Goal: Navigation & Orientation: Find specific page/section

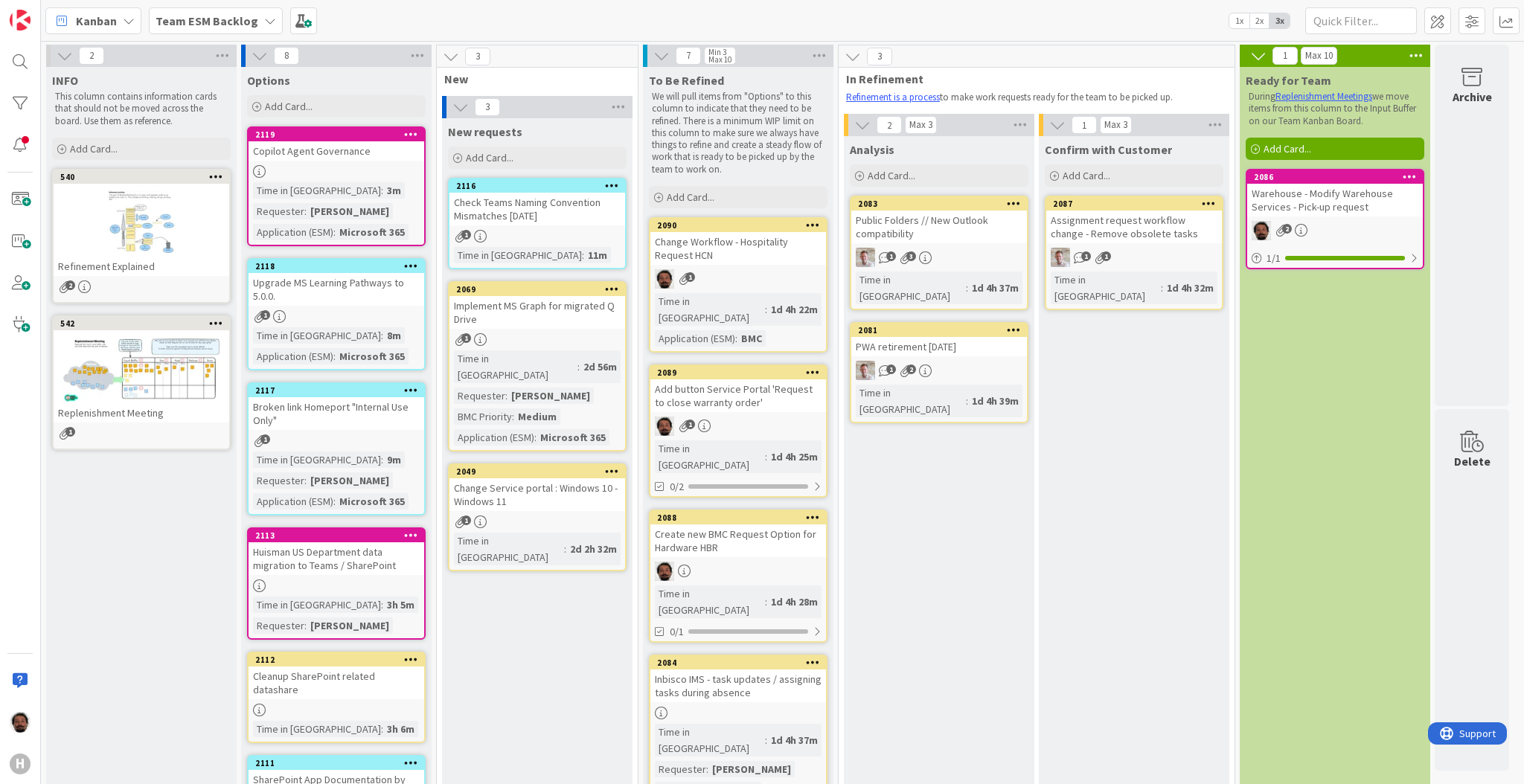
click at [257, 15] on div "Team ESM Backlog" at bounding box center [216, 21] width 134 height 27
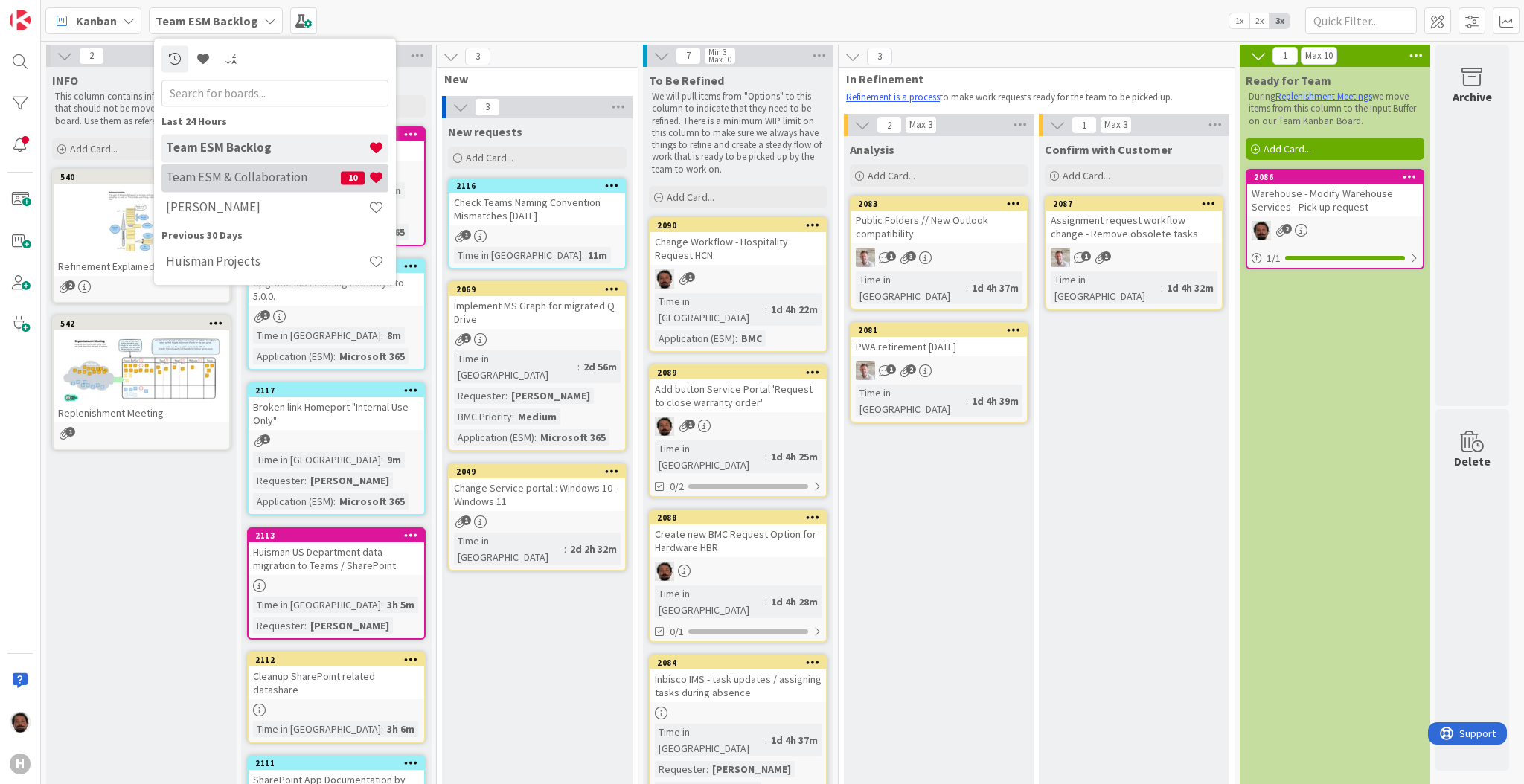
click at [238, 180] on h4 "Team ESM & Collaboration" at bounding box center [253, 177] width 175 height 15
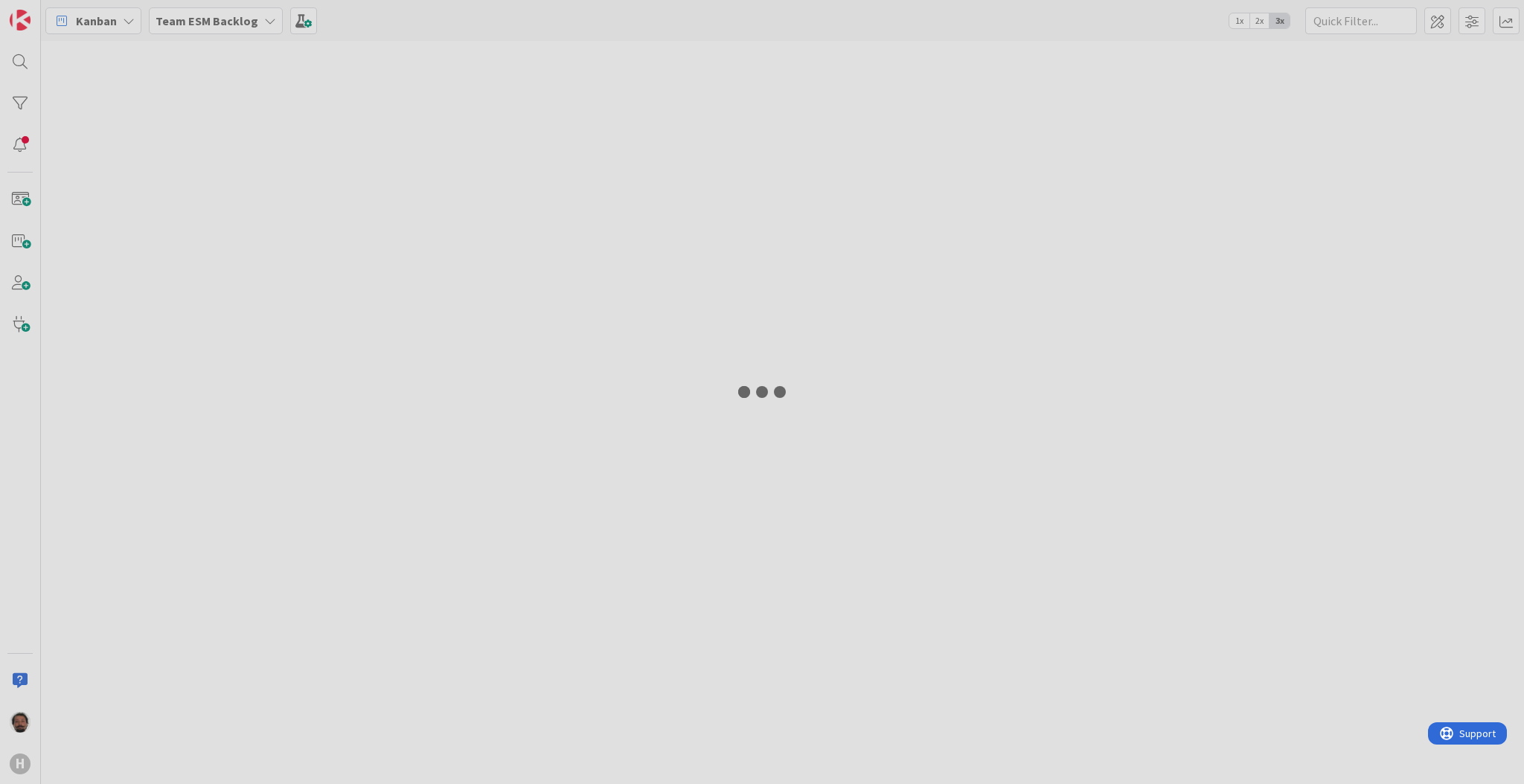
type input "warehouse"
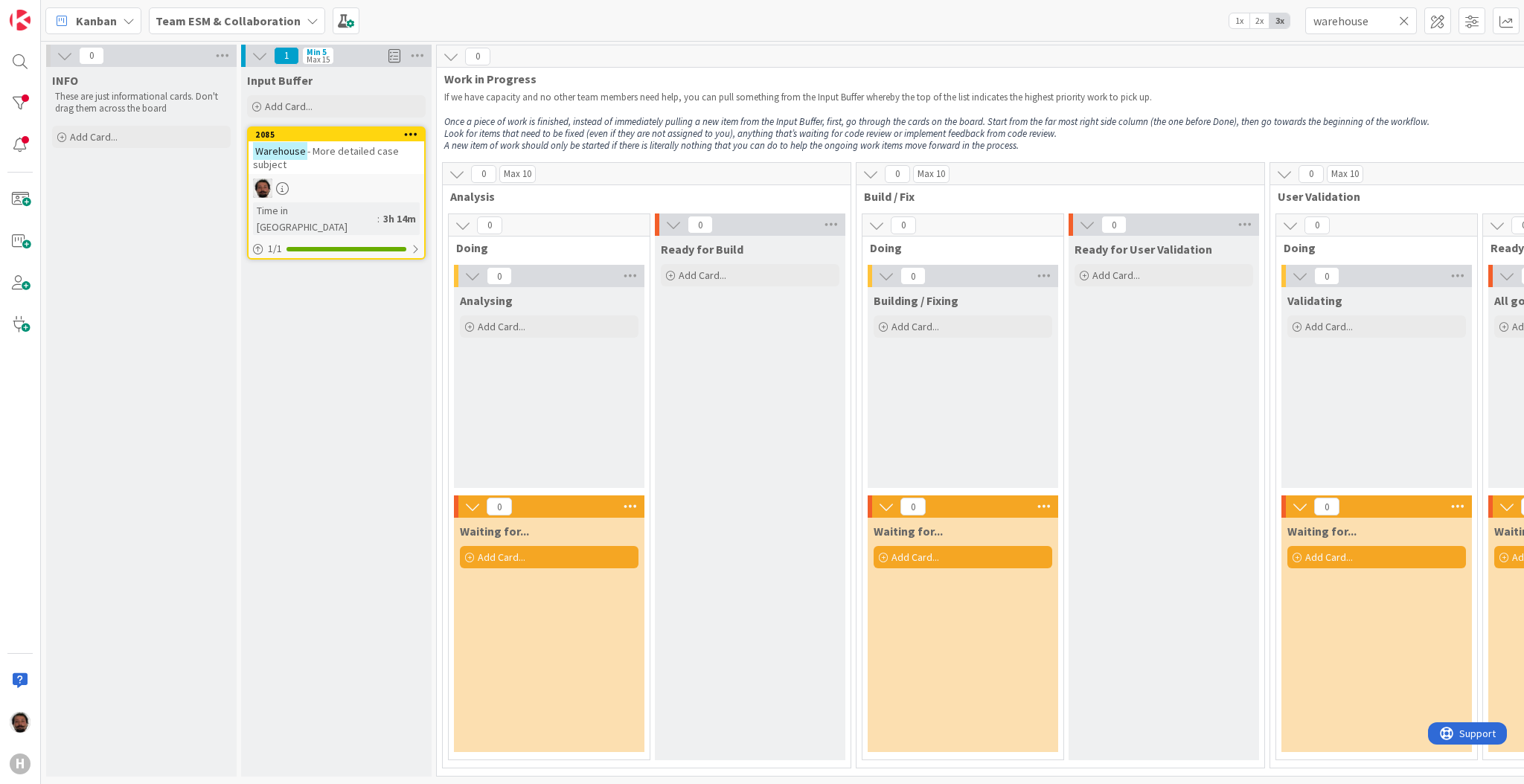
click at [189, 29] on span "Team ESM & Collaboration" at bounding box center [229, 21] width 145 height 18
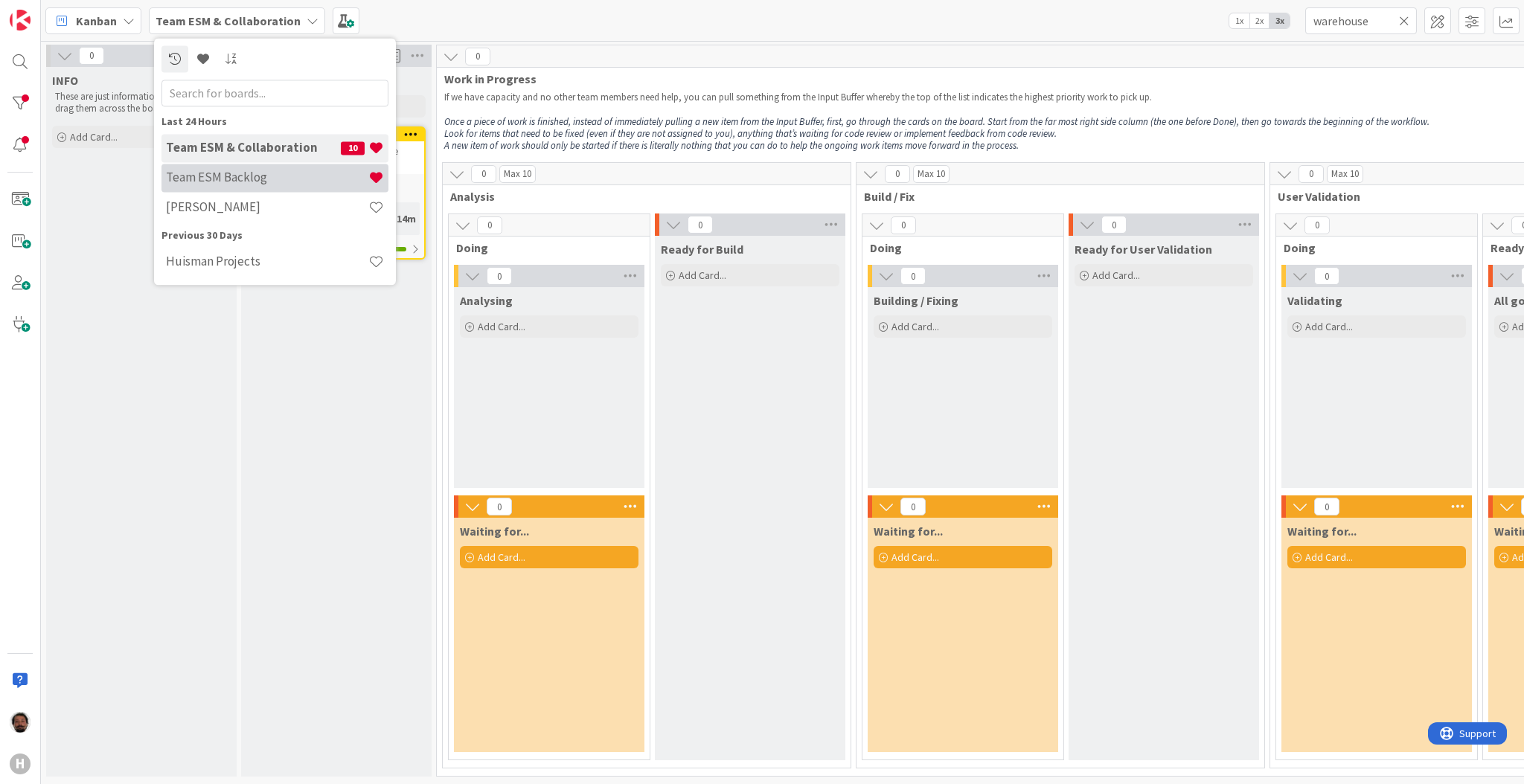
click at [251, 174] on h4 "Team ESM Backlog" at bounding box center [267, 177] width 202 height 15
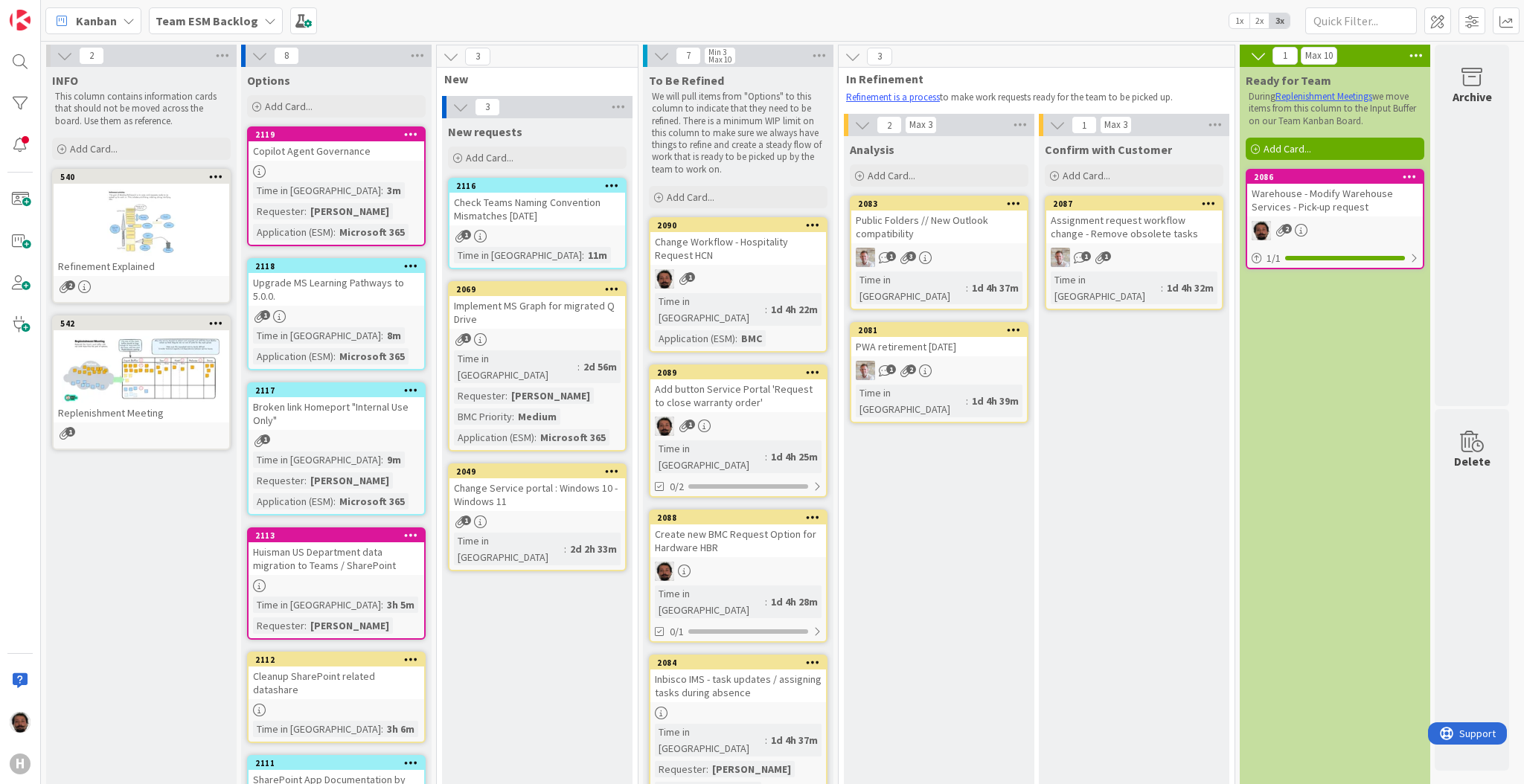
click at [813, 225] on icon at bounding box center [813, 225] width 14 height 10
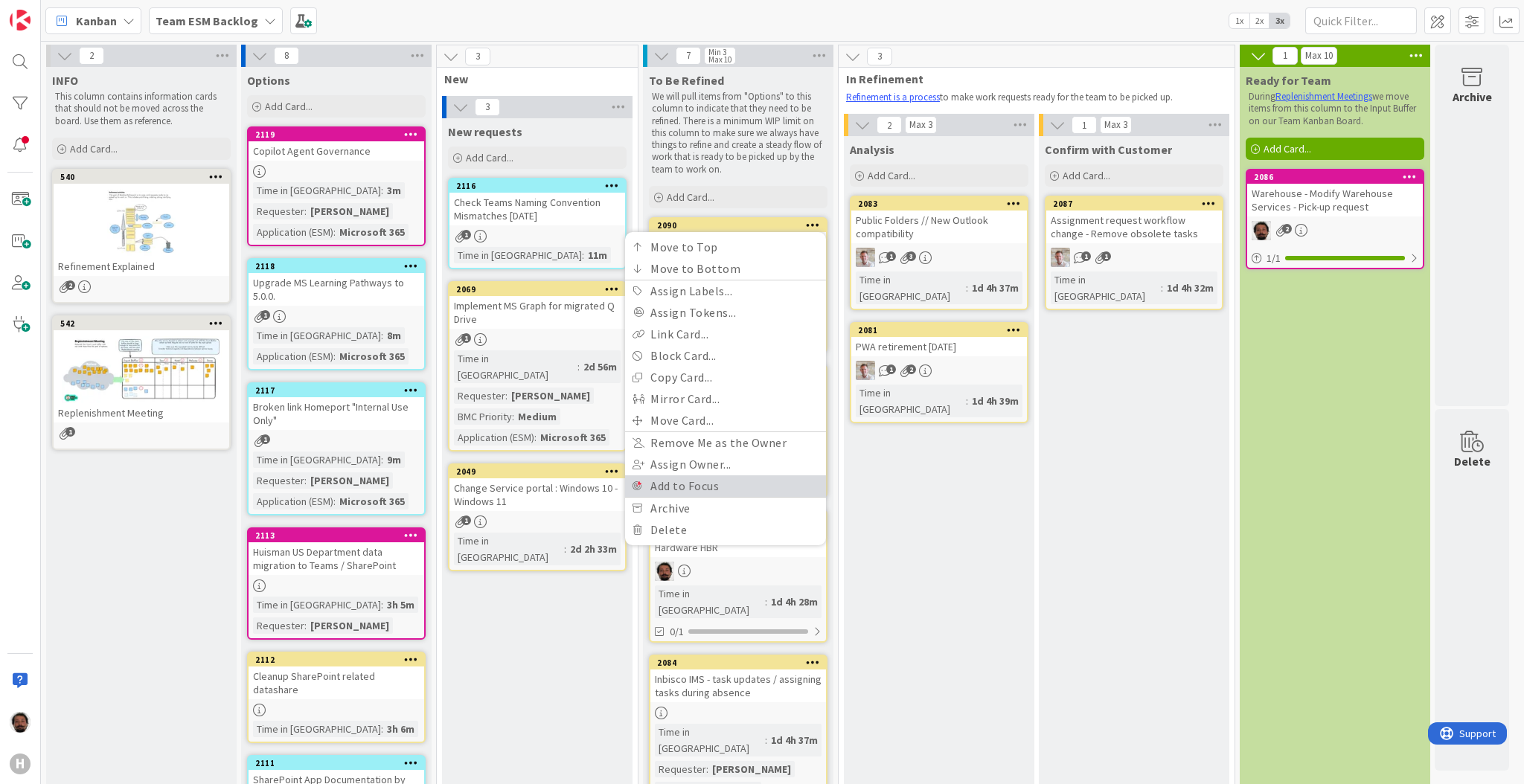
click at [698, 487] on link "Add to Focus" at bounding box center [725, 486] width 201 height 22
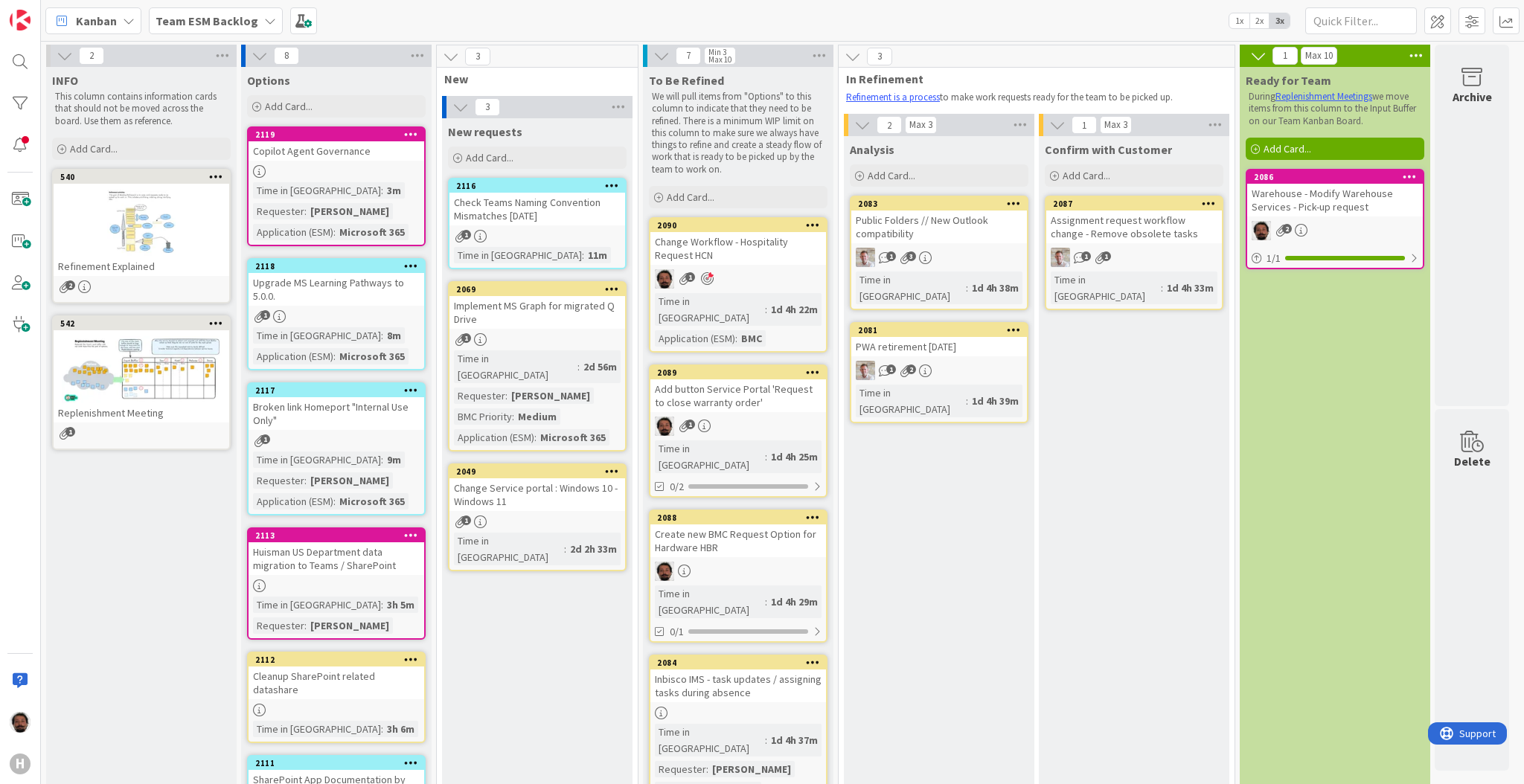
click at [815, 367] on icon at bounding box center [813, 372] width 14 height 10
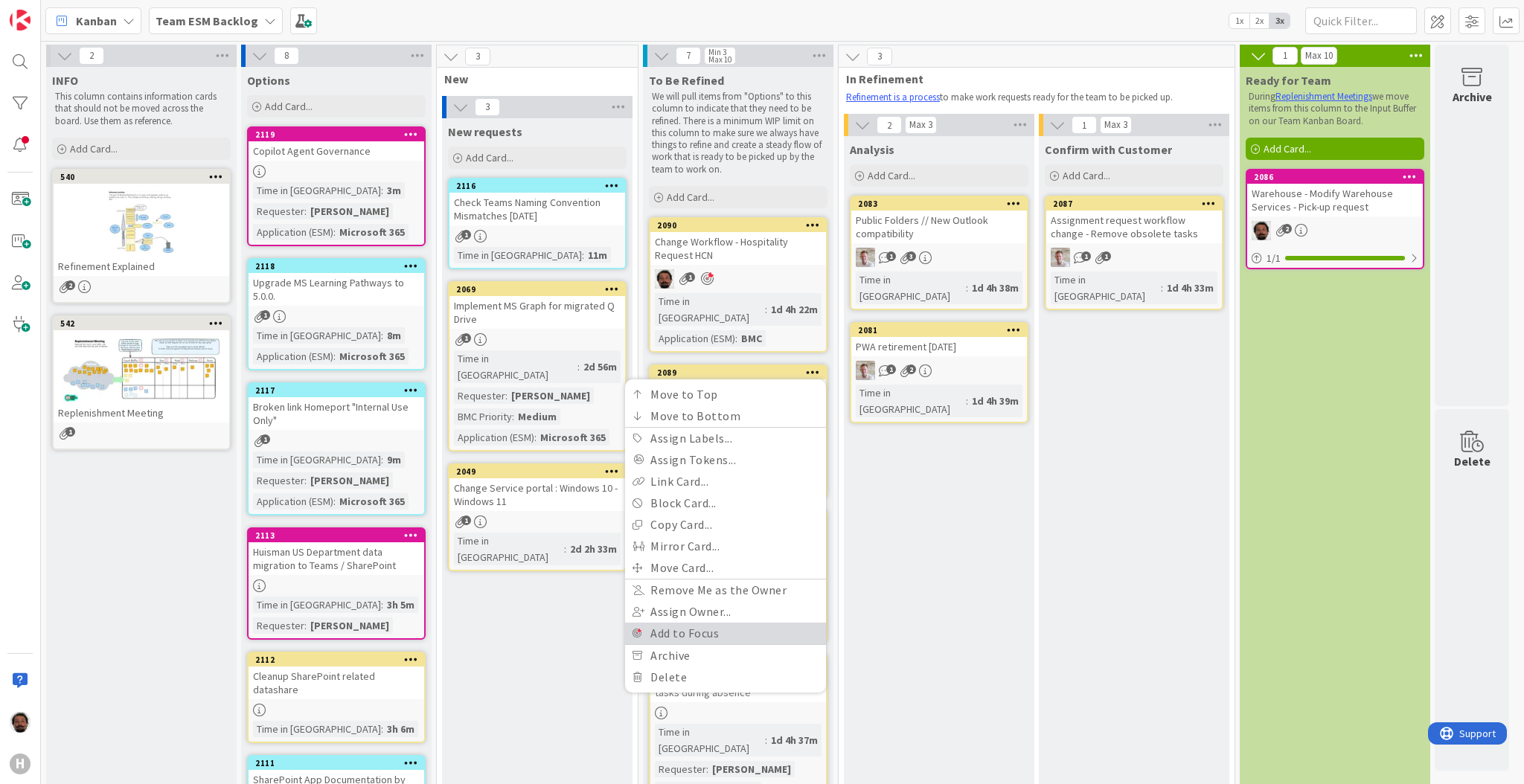
click at [744, 622] on link "Add to Focus" at bounding box center [725, 633] width 201 height 22
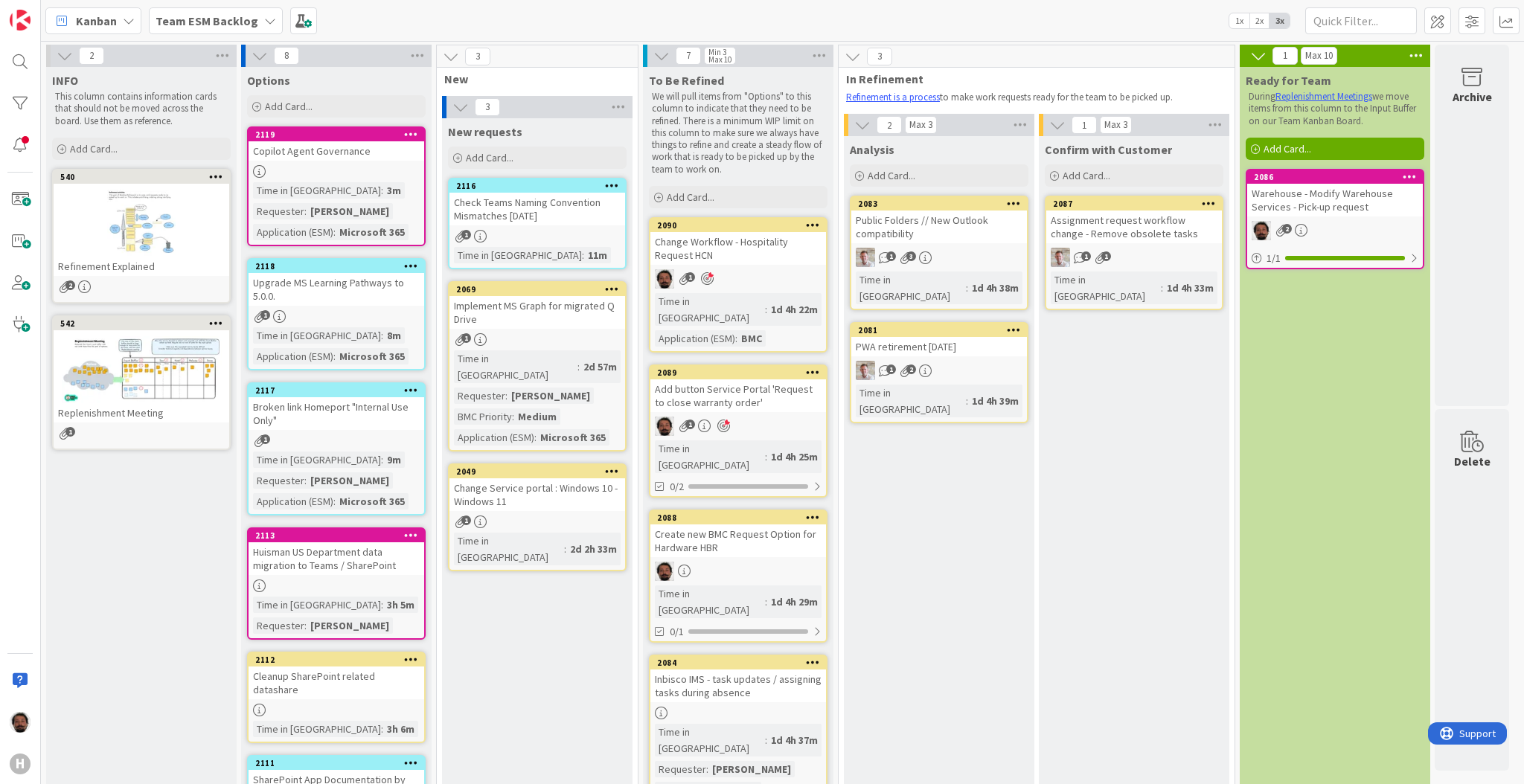
click at [811, 511] on icon at bounding box center [813, 517] width 14 height 10
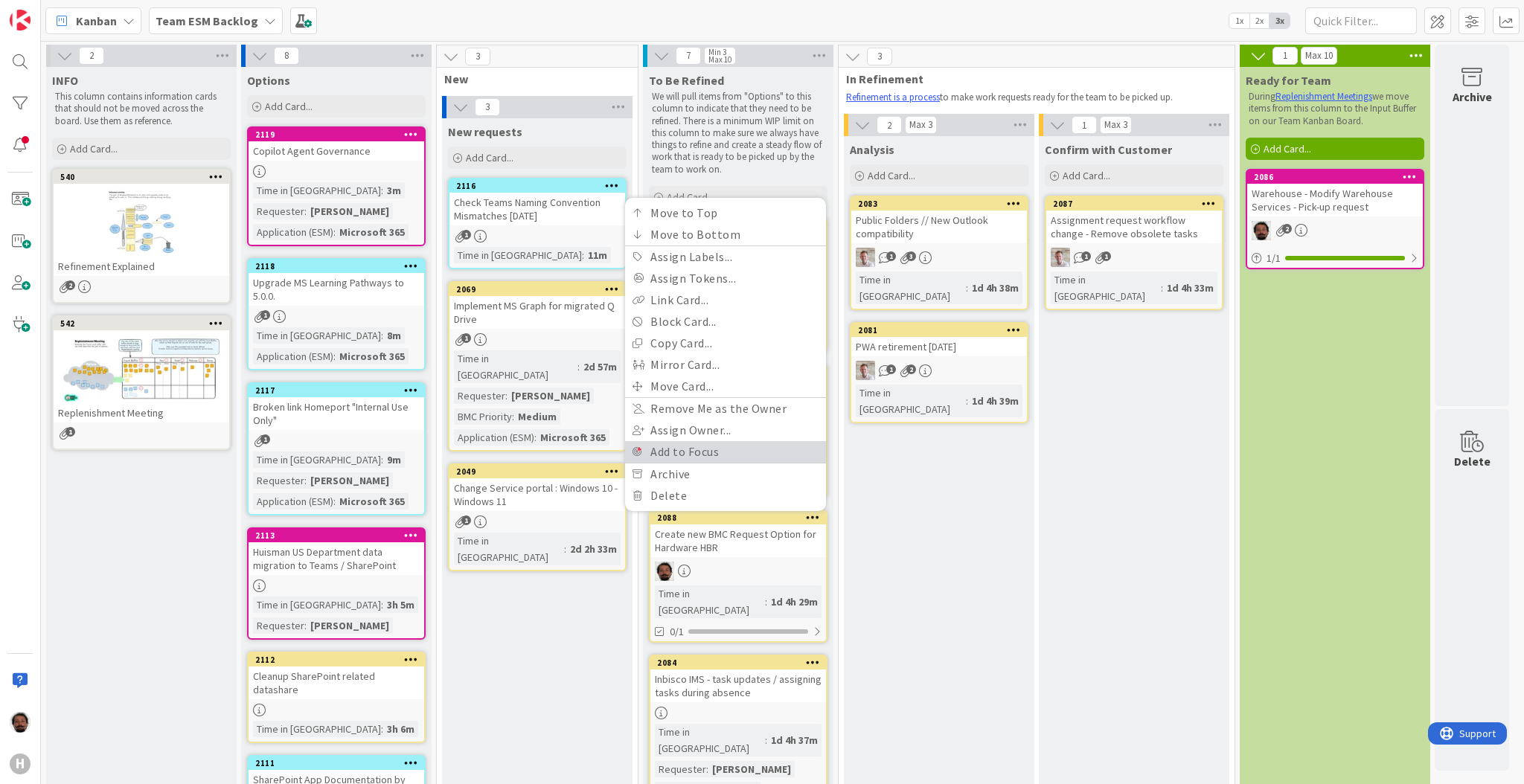
click at [739, 441] on link "Add to Focus" at bounding box center [725, 452] width 201 height 22
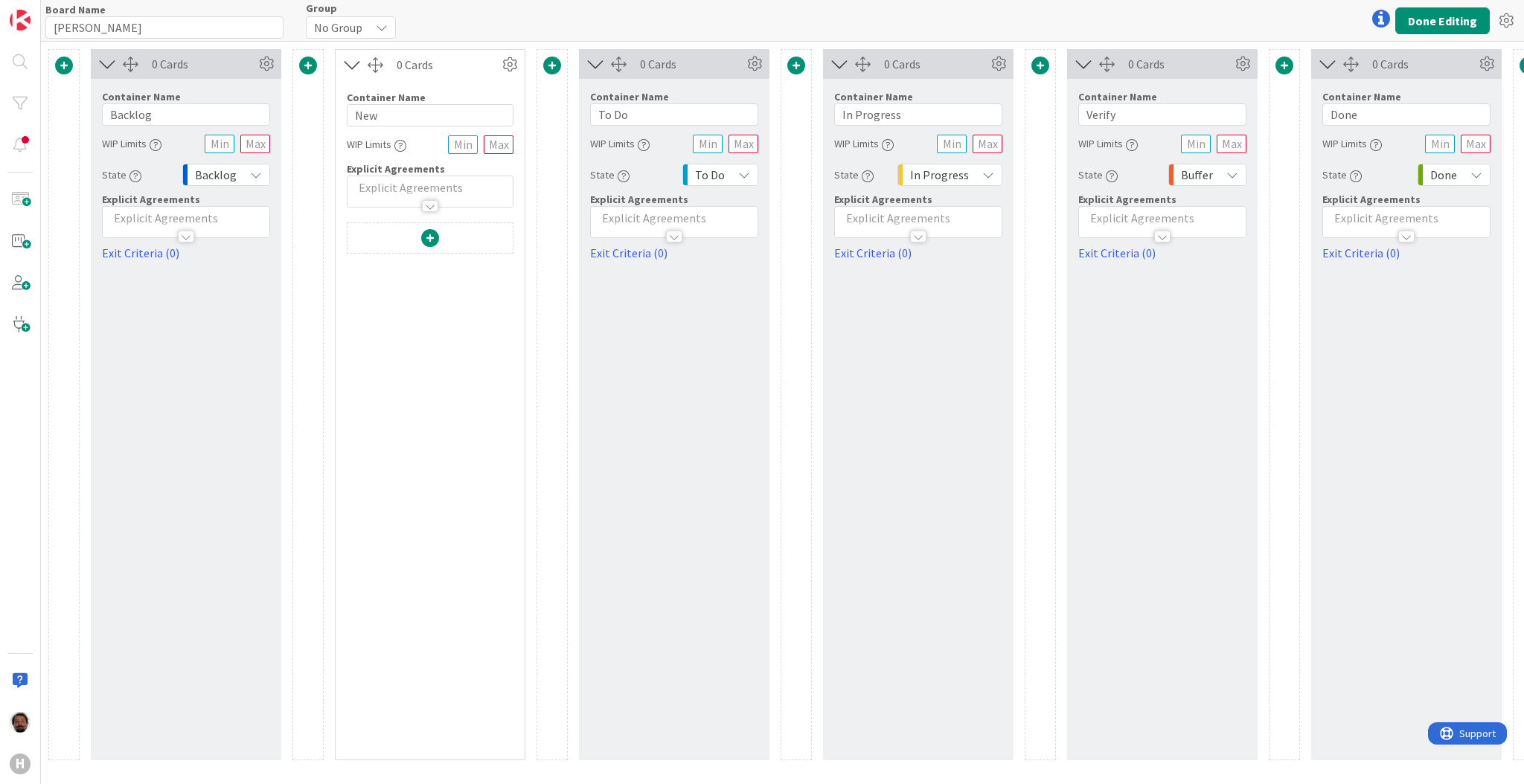
click at [1449, 6] on div "Board Name 6 / 64 Keef's Group No Group Done Editing History of Edits Copy Boar…" at bounding box center [783, 20] width 1484 height 41
click at [1433, 25] on button "Done Editing" at bounding box center [1442, 21] width 94 height 27
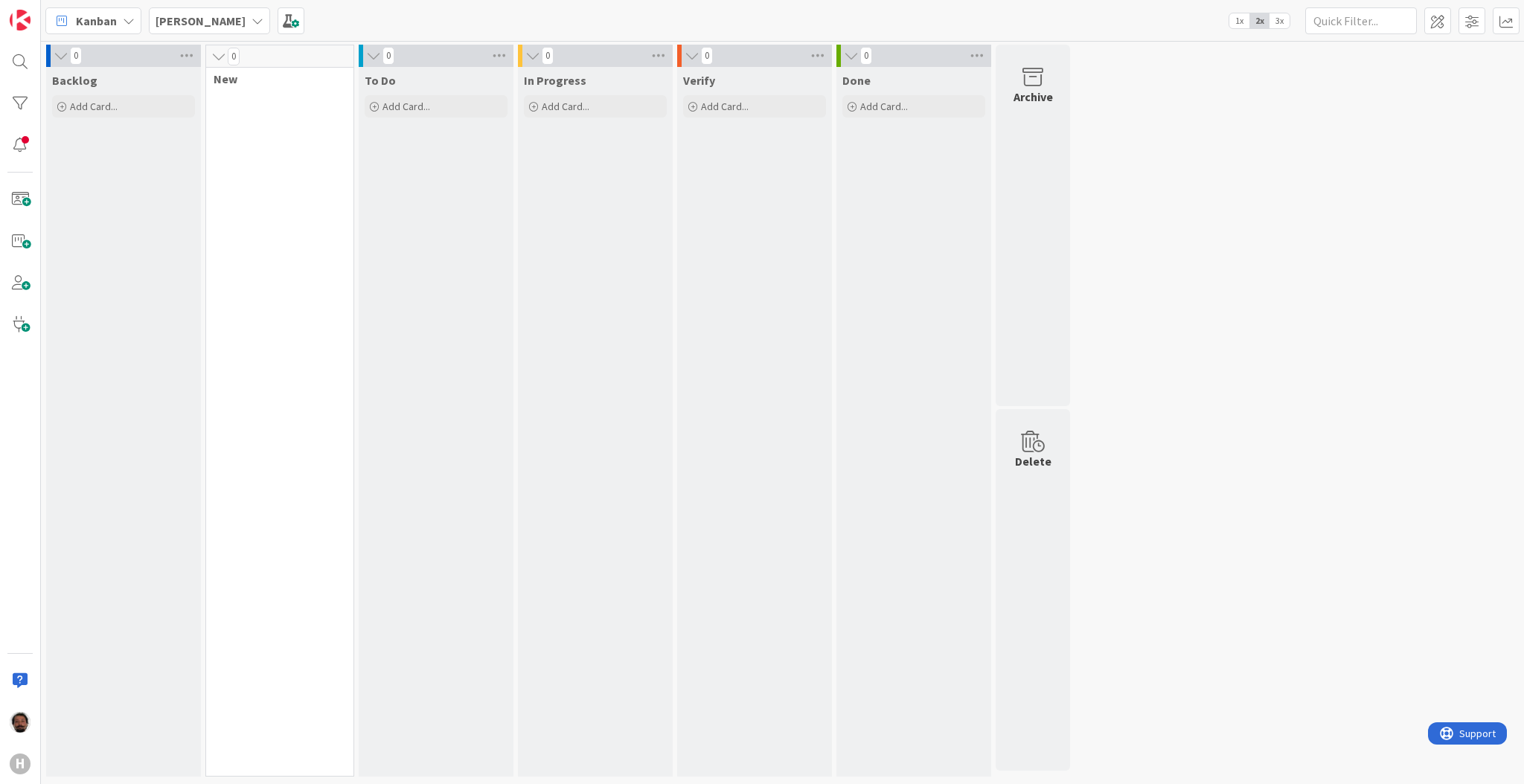
click at [172, 7] on div "Keef's" at bounding box center [210, 21] width 121 height 27
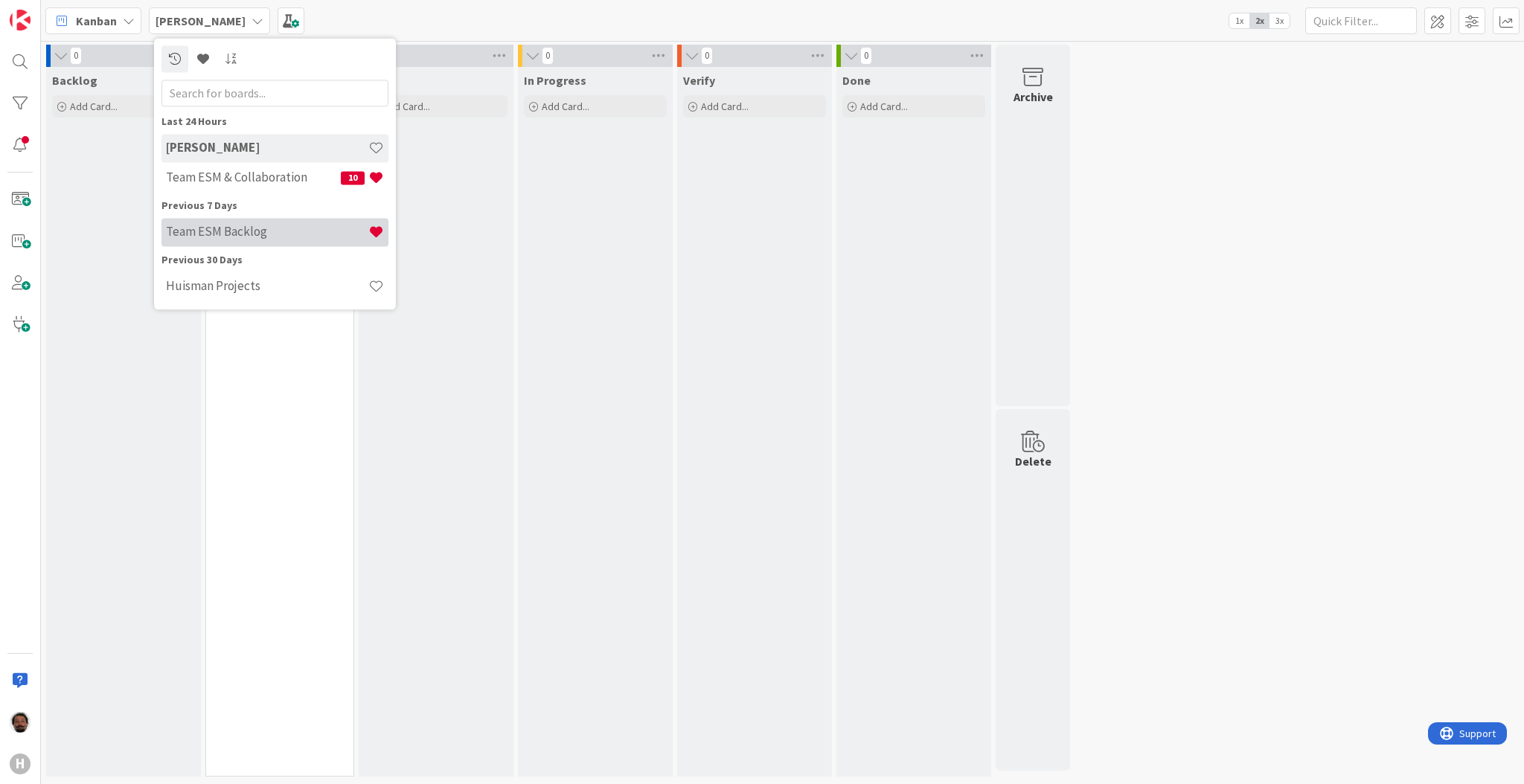
click at [226, 233] on h4 "Team ESM Backlog" at bounding box center [267, 232] width 202 height 15
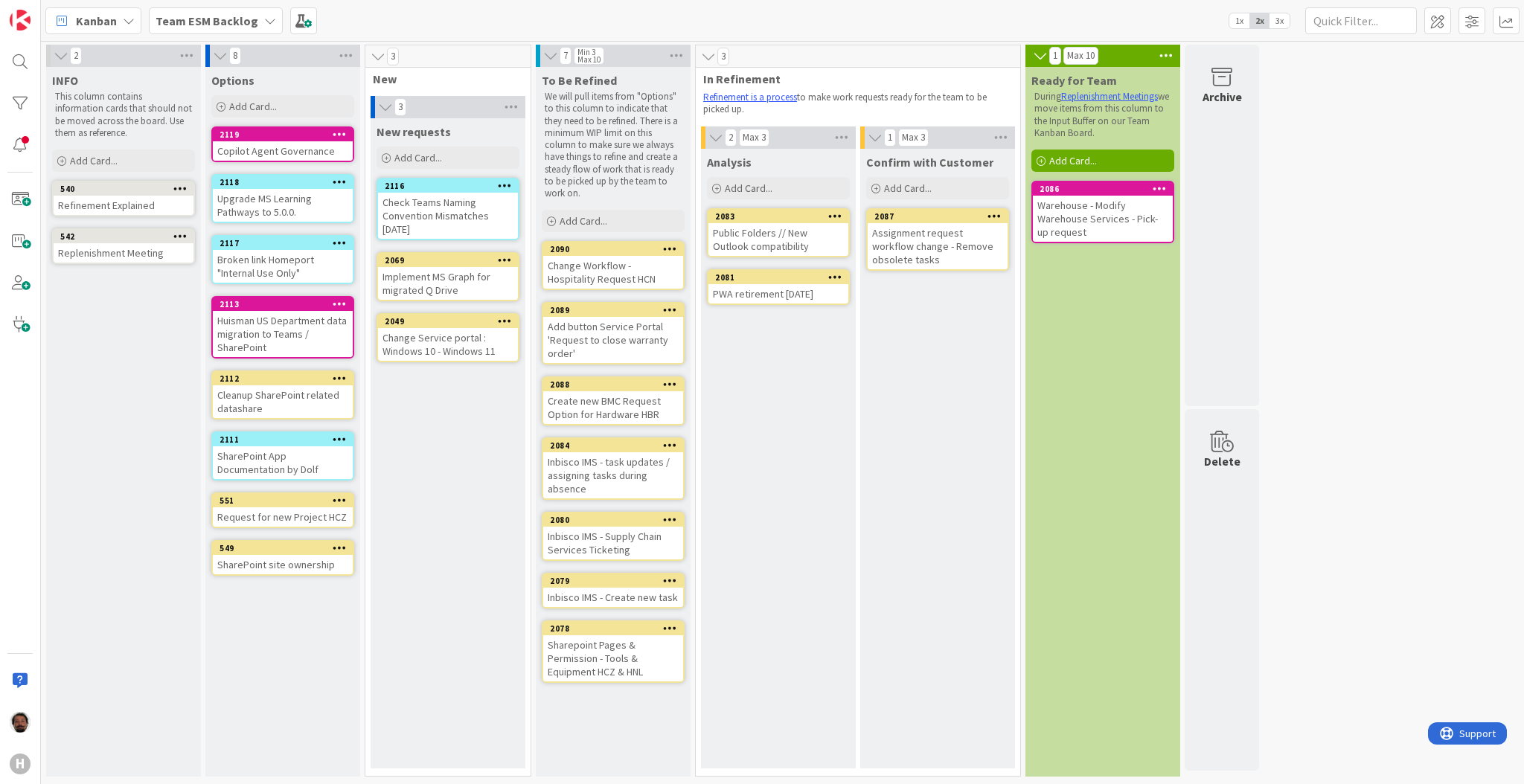
click at [187, 19] on b "Team ESM Backlog" at bounding box center [207, 21] width 103 height 15
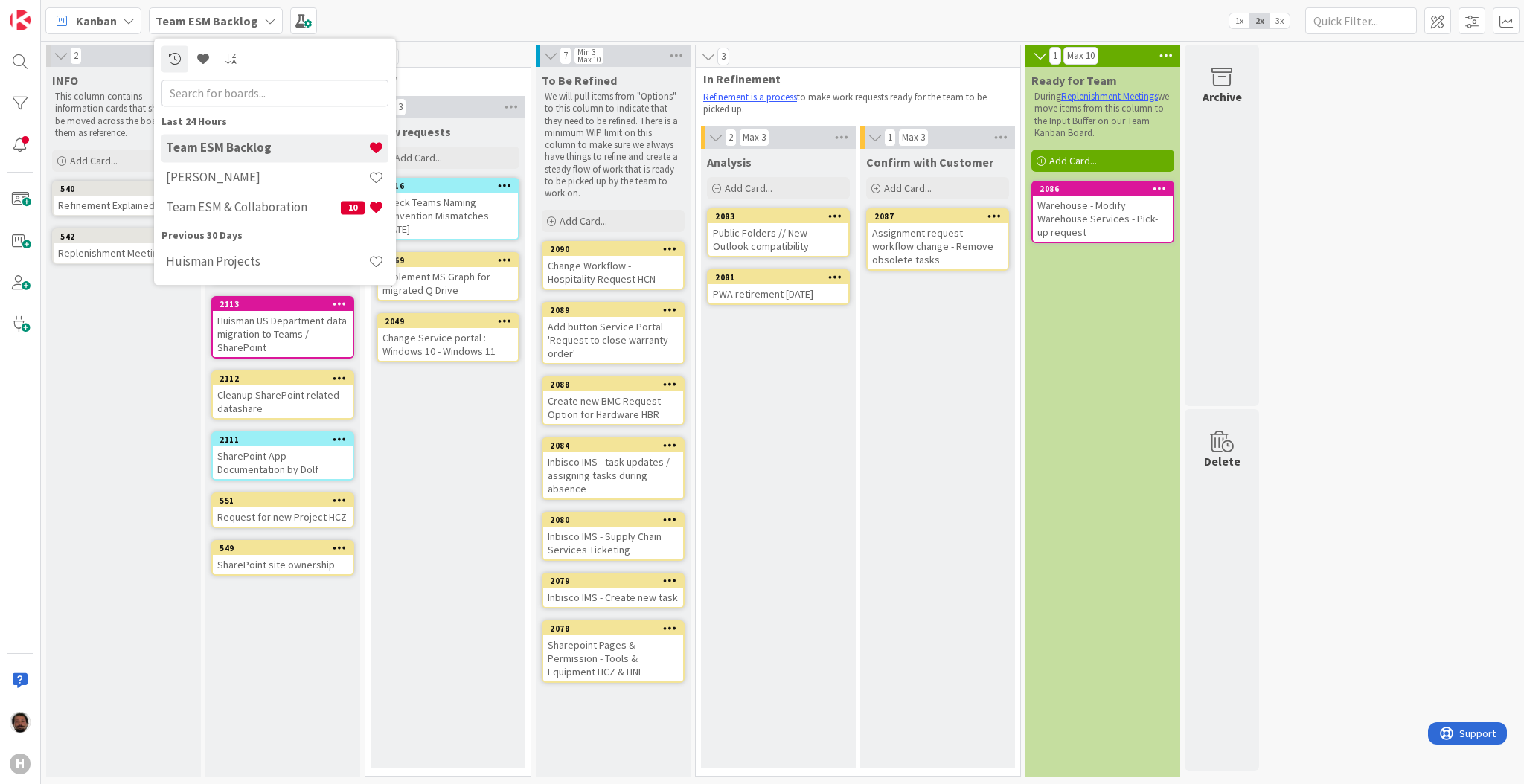
click at [109, 9] on div "Kanban" at bounding box center [94, 21] width 96 height 27
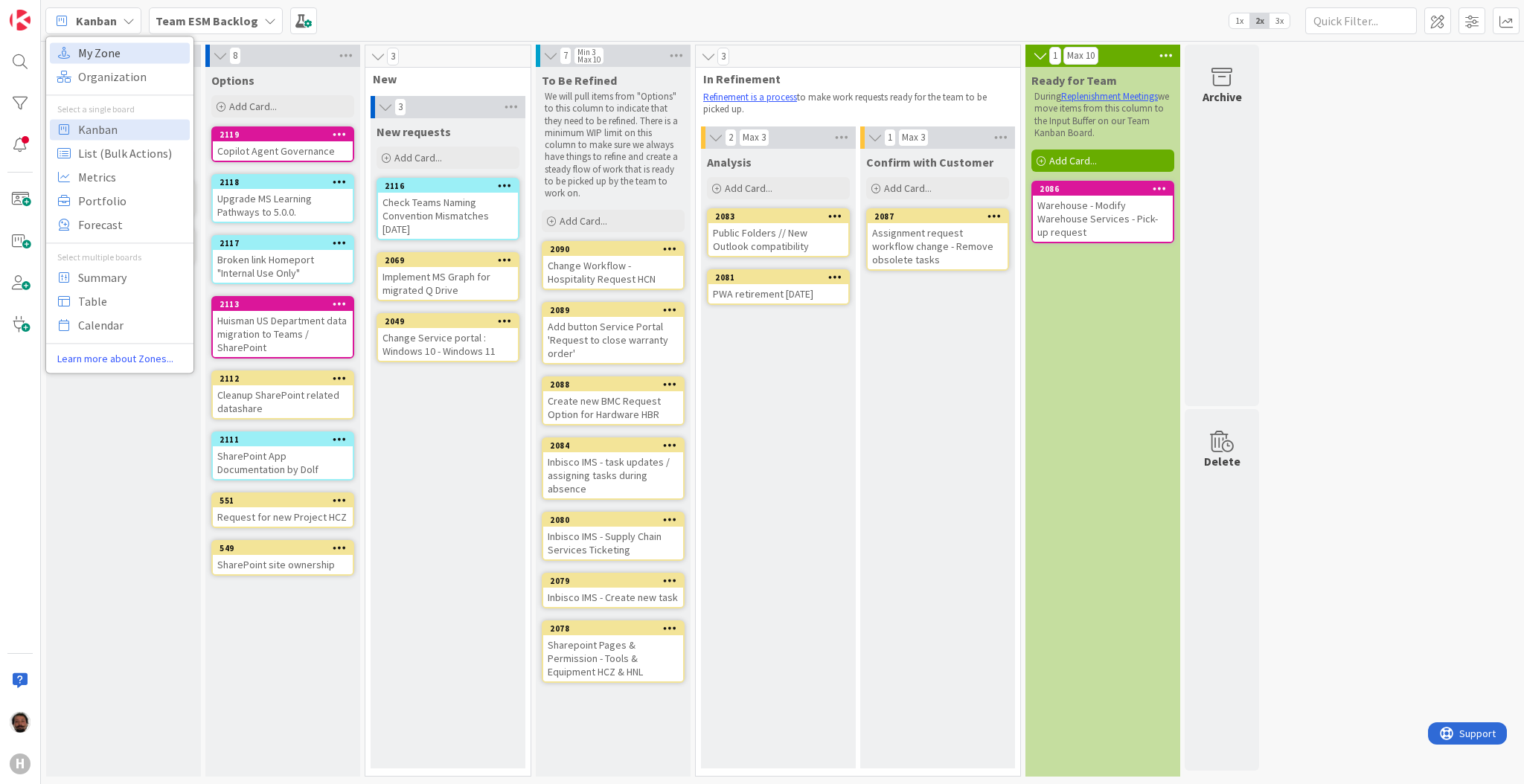
click at [135, 58] on span "My Zone" at bounding box center [131, 53] width 107 height 22
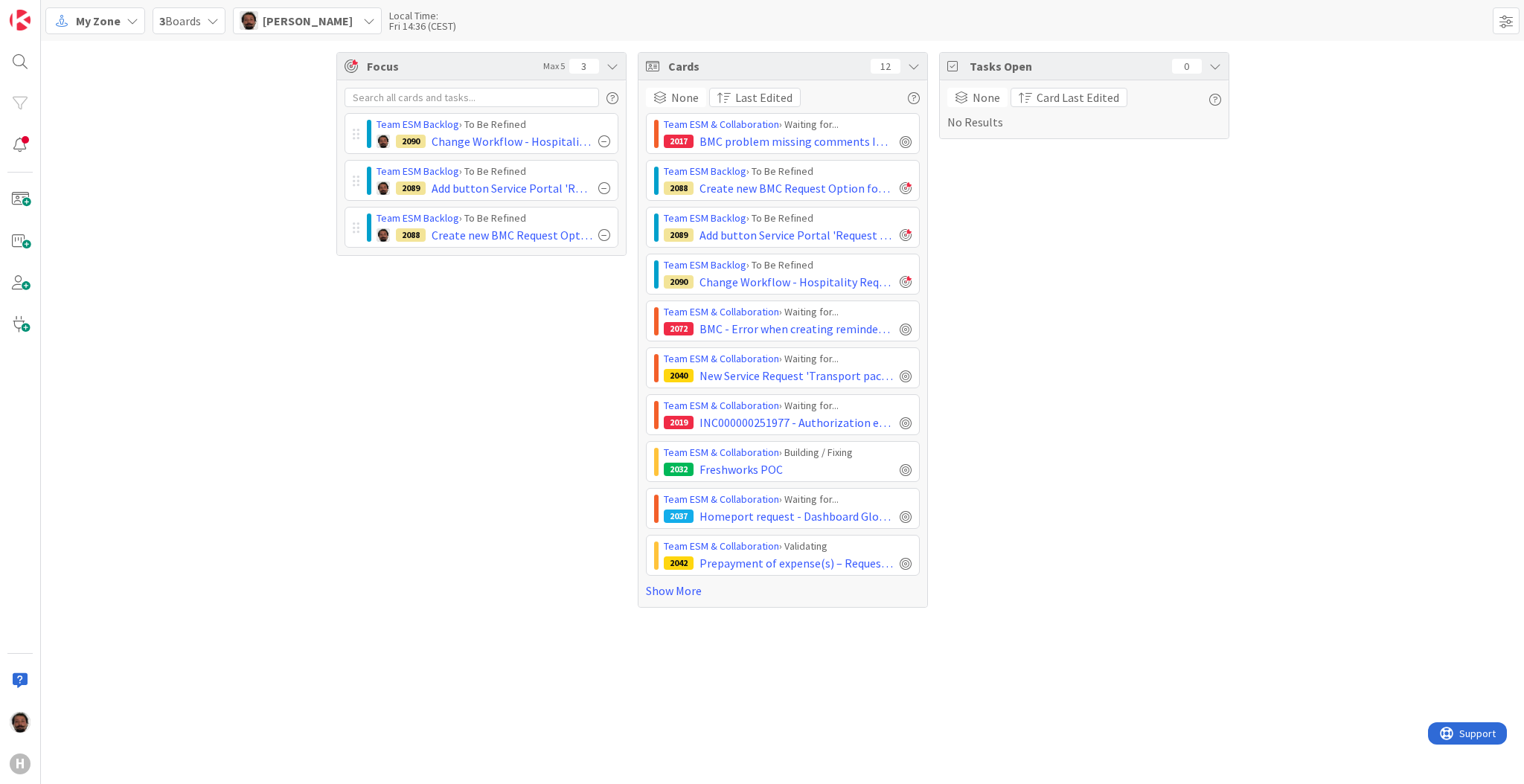
click at [382, 420] on div "Focus Max 5 3 Team ESM Backlog › To Be Refined 2090 Change Workflow - Hospitali…" at bounding box center [481, 330] width 290 height 556
click at [858, 747] on button "Refresh" at bounding box center [843, 751] width 51 height 19
click at [276, 434] on div "Focus Max 5 3 Team ESM Backlog › To Be Refined 2090 Change Workflow - Hospitali…" at bounding box center [783, 330] width 1484 height 578
click at [537, 138] on span "Change Workflow - Hospitality Request HCN" at bounding box center [512, 142] width 161 height 18
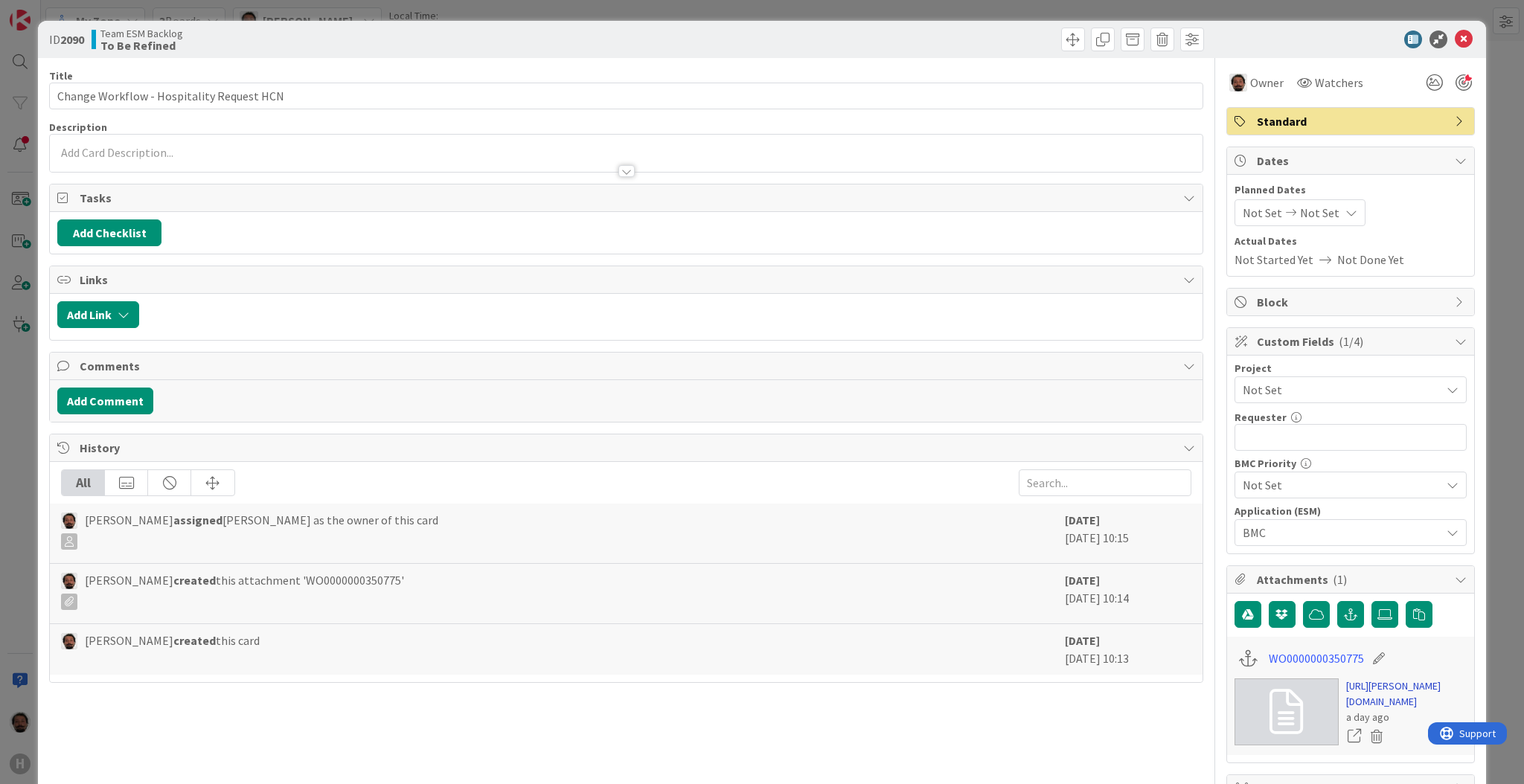
click at [1351, 707] on link "[URL][PERSON_NAME][DOMAIN_NAME]" at bounding box center [1406, 694] width 121 height 31
